Goal: Find specific page/section: Find specific page/section

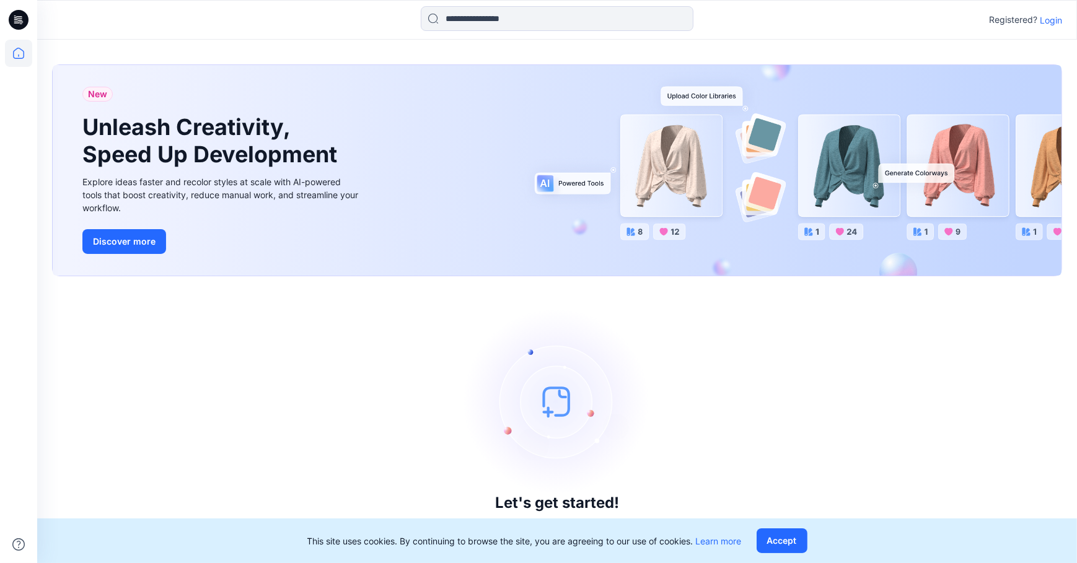
click at [1051, 21] on p "Login" at bounding box center [1051, 20] width 22 height 13
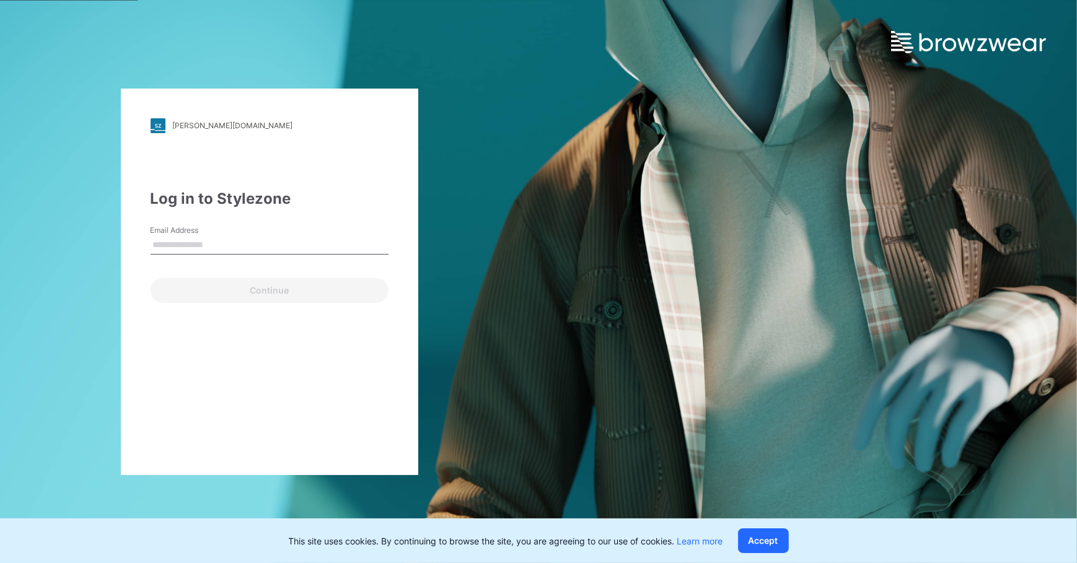
click at [196, 265] on form "Email Address Continue" at bounding box center [270, 264] width 238 height 78
click at [205, 245] on input "Email Address" at bounding box center [270, 245] width 238 height 19
type input "**********"
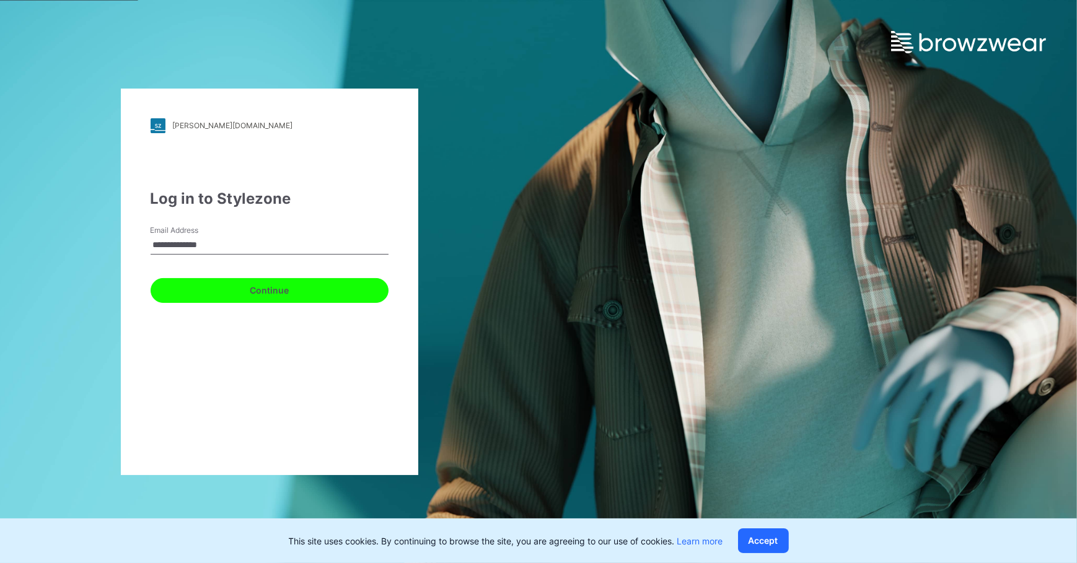
click at [222, 297] on button "Continue" at bounding box center [270, 290] width 238 height 25
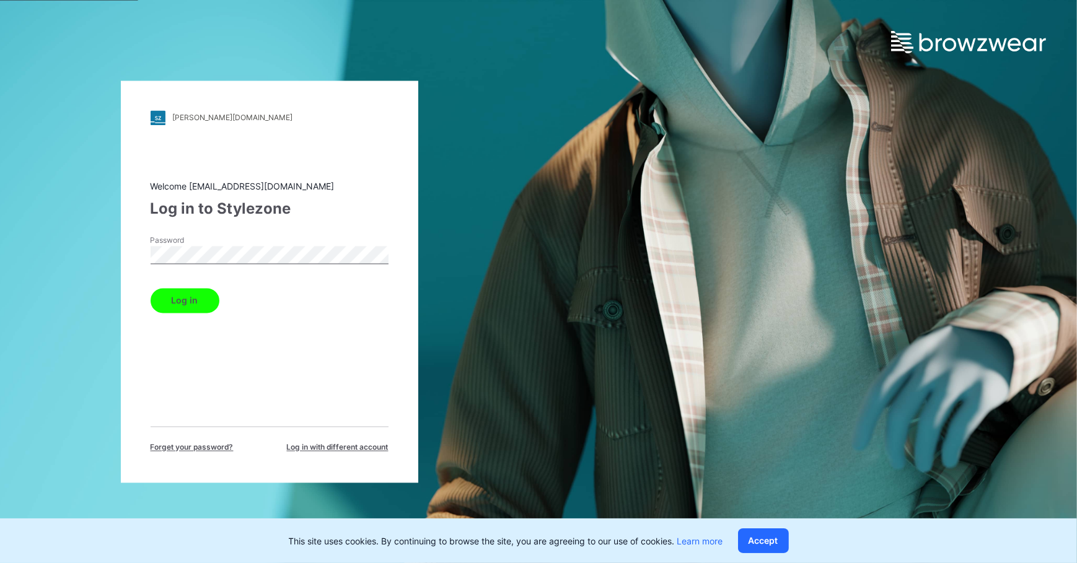
click at [213, 305] on button "Log in" at bounding box center [185, 300] width 69 height 25
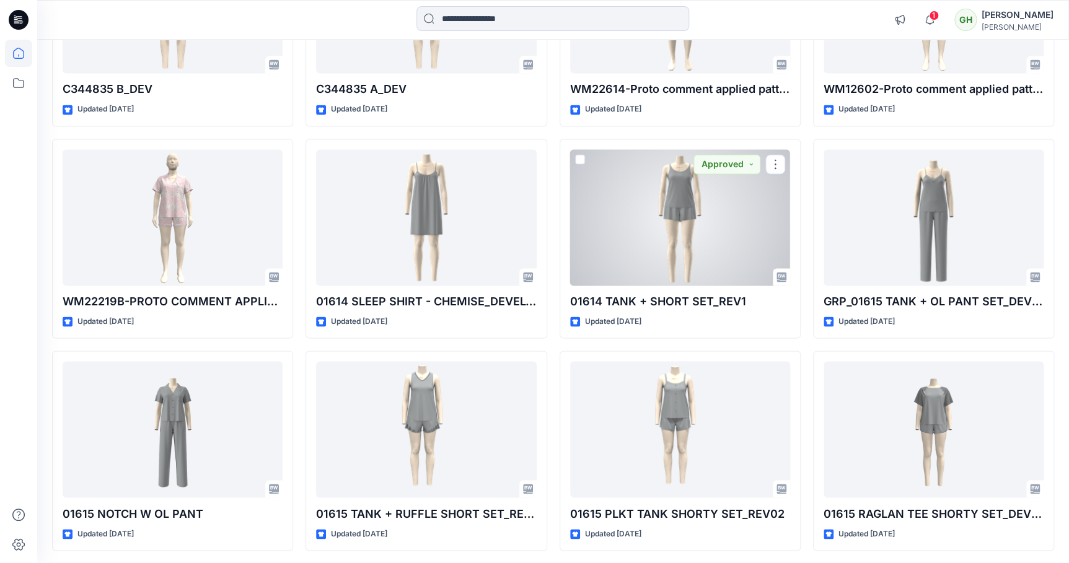
scroll to position [7930, 0]
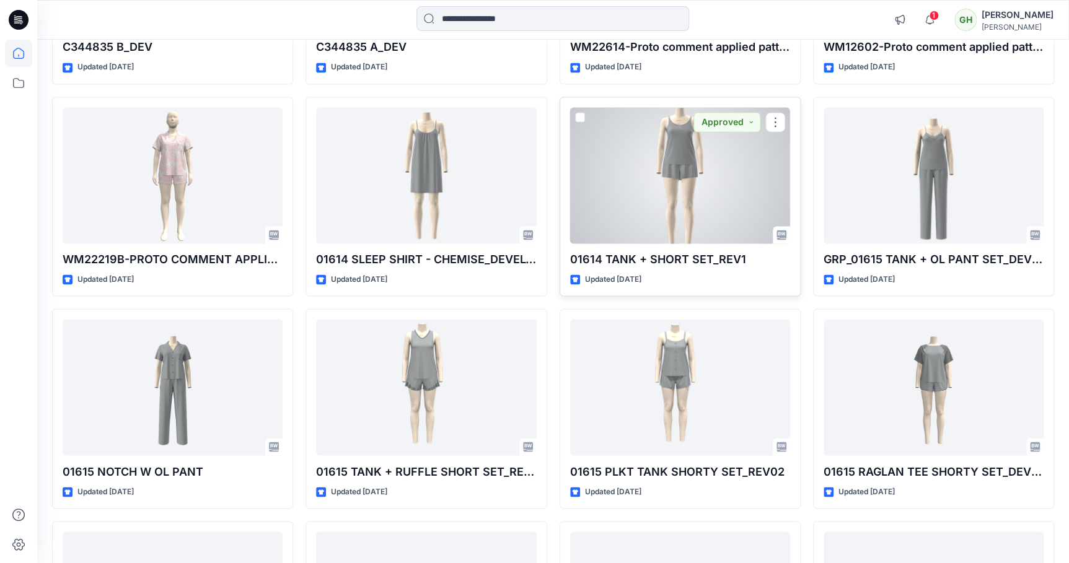
click at [611, 214] on div at bounding box center [680, 175] width 220 height 136
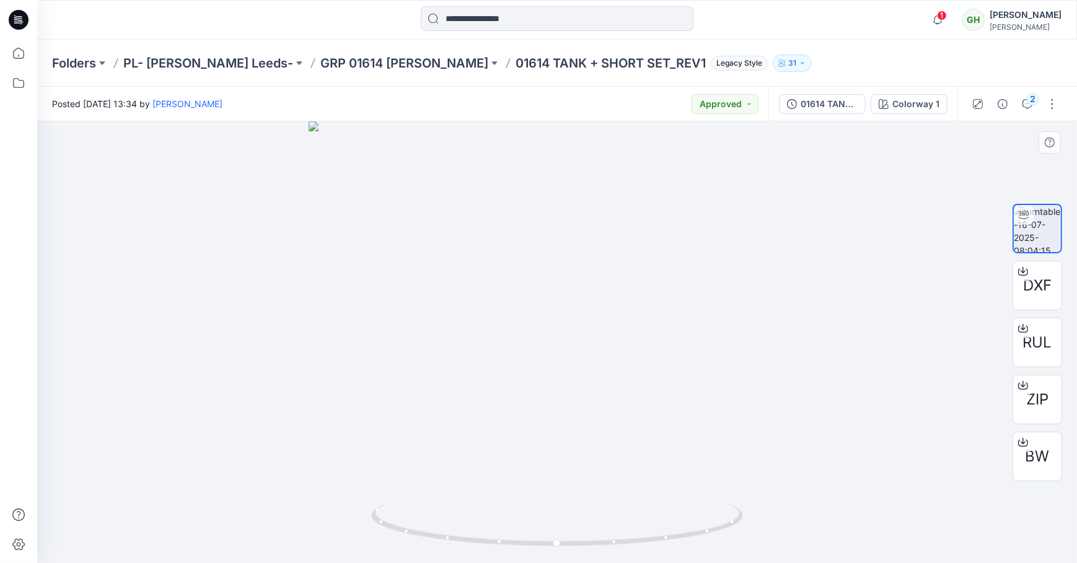
drag, startPoint x: 563, startPoint y: 271, endPoint x: 572, endPoint y: 473, distance: 201.6
click at [574, 479] on img at bounding box center [557, 342] width 497 height 442
click at [382, 63] on p "GRP 01614 [PERSON_NAME]" at bounding box center [404, 63] width 168 height 17
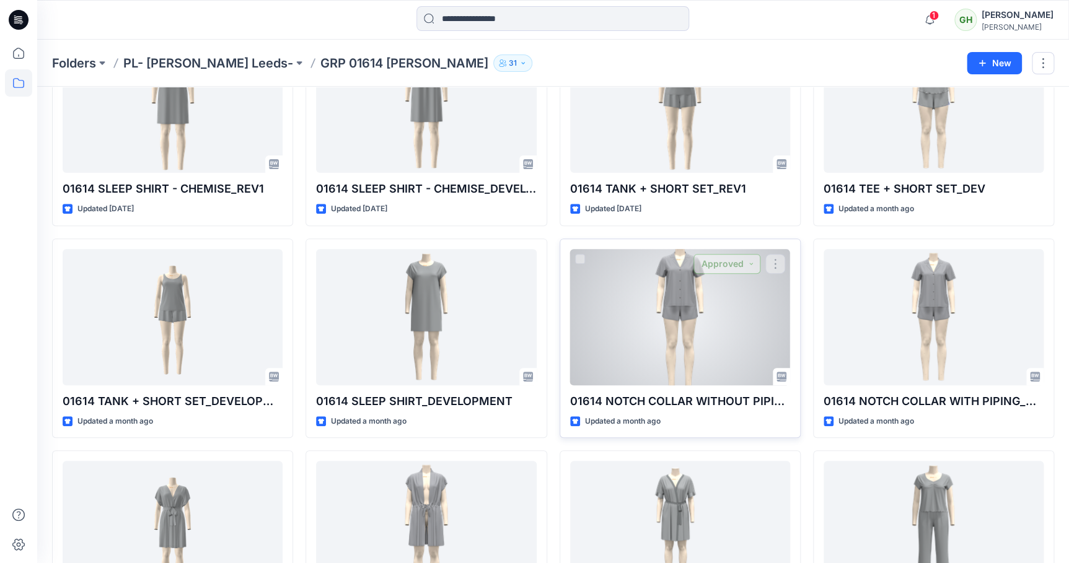
scroll to position [214, 0]
